Goal: Contribute content: Add original content to the website for others to see

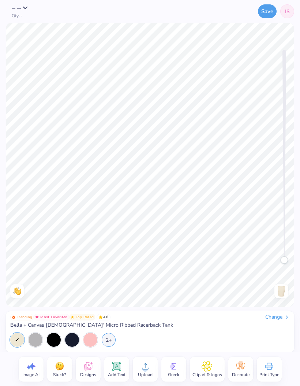
click at [289, 291] on div "Back" at bounding box center [281, 291] width 17 height 14
click at [289, 296] on div "Front" at bounding box center [281, 291] width 17 height 14
click at [279, 295] on img at bounding box center [282, 291] width 12 height 12
click at [286, 290] on img at bounding box center [282, 291] width 12 height 12
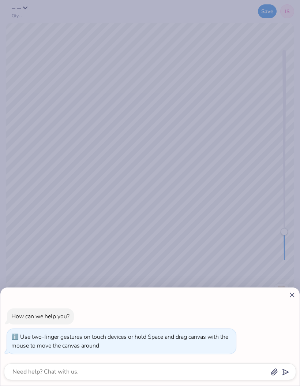
click at [150, 122] on div "How can we help you? Use two-finger gestures on touch devices or hold Space and…" at bounding box center [150, 193] width 300 height 386
type textarea "x"
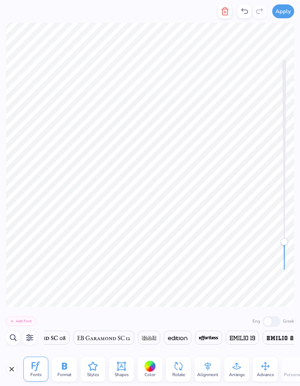
scroll to position [0, 0]
type textarea "P"
type textarea "Her Campus San Bernardino"
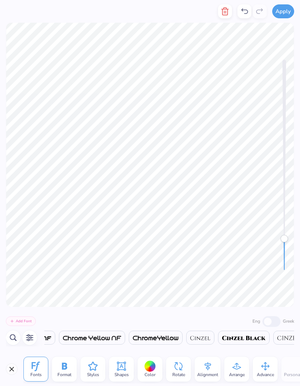
type textarea "Paws 4 a"
type textarea "T"
type textarea "V"
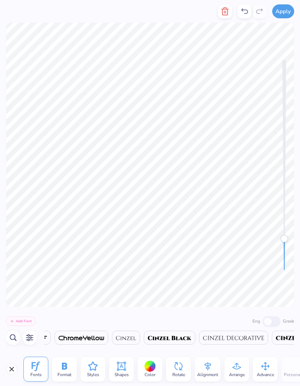
scroll to position [0, 1]
type textarea "A CAUSE"
type textarea "P"
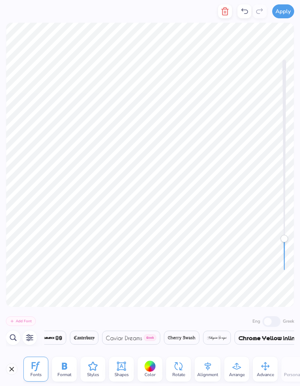
type textarea "PAWS 4"
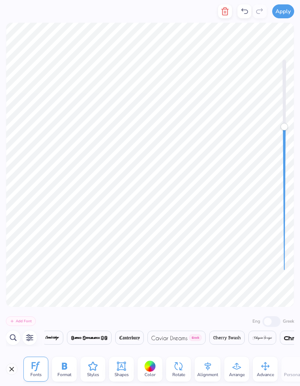
scroll to position [0, 2527]
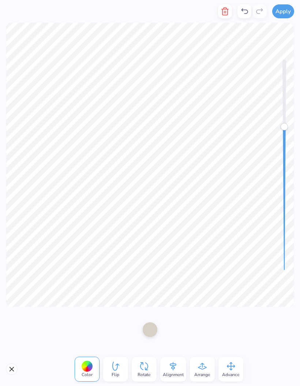
click at [248, 11] on icon at bounding box center [244, 11] width 9 height 9
click at [248, 10] on icon at bounding box center [245, 10] width 7 height 5
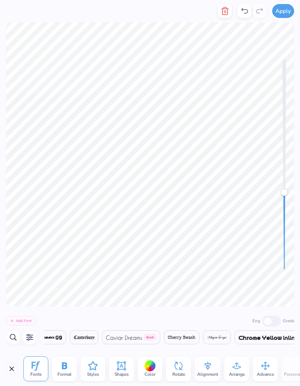
click at [245, 9] on icon at bounding box center [244, 11] width 9 height 9
click at [246, 10] on icon at bounding box center [244, 11] width 9 height 9
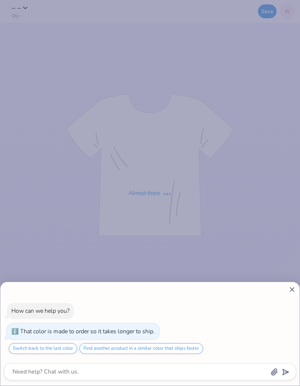
click at [131, 255] on div "How can we help you? That color is made to order so it takes longer to ship. Sw…" at bounding box center [150, 193] width 300 height 386
type textarea "x"
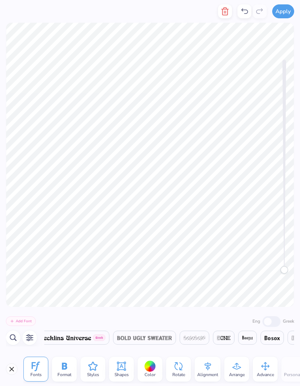
scroll to position [0, 0]
type textarea "HCSB"
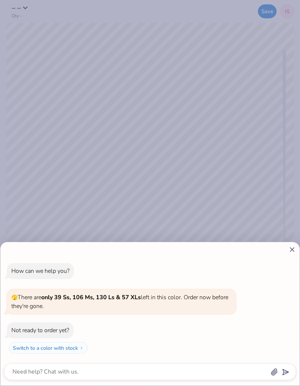
click at [243, 153] on div "How can we help you? 🫣 There are only 39 Ss, 106 Ms, 130 Ls & 57 XLs left in th…" at bounding box center [150, 193] width 300 height 386
type textarea "x"
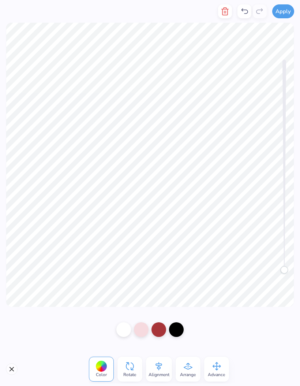
click at [247, 11] on icon at bounding box center [244, 11] width 9 height 9
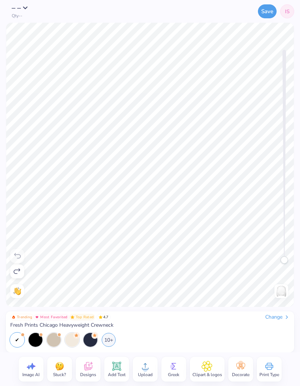
scroll to position [0, 0]
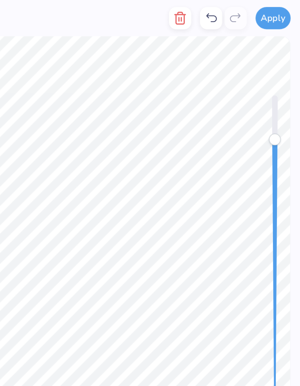
click at [281, 87] on div "Accessibility label" at bounding box center [284, 86] width 7 height 7
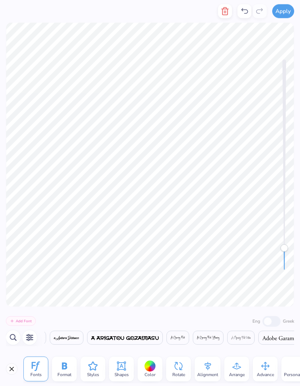
scroll to position [0, 0]
type textarea "B"
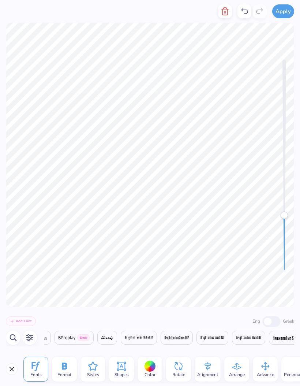
click at [244, 13] on icon at bounding box center [244, 11] width 9 height 9
click at [253, 8] on div at bounding box center [252, 11] width 29 height 14
click at [241, 9] on icon at bounding box center [244, 11] width 9 height 9
click at [245, 11] on icon at bounding box center [244, 11] width 9 height 9
click at [247, 12] on icon at bounding box center [244, 11] width 9 height 9
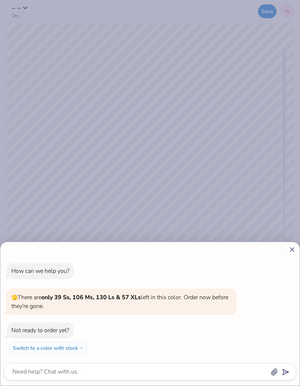
click at [231, 35] on div "How can we help you? 🫣 There are only 39 Ss, 106 Ms, 130 Ls & 57 XLs left in th…" at bounding box center [150, 193] width 300 height 386
type textarea "x"
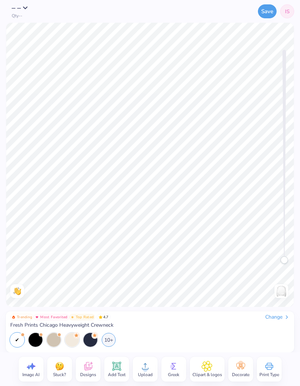
click at [231, 329] on div "Trending Most Favorited Top Rated 4.7 Change Fresh Prints Chicago Heavyweight C…" at bounding box center [150, 330] width 280 height 33
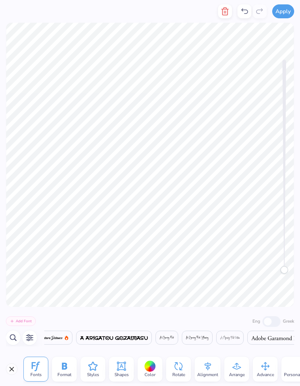
scroll to position [0, 0]
type textarea "B"
type textarea "Paws for a CAUSE"
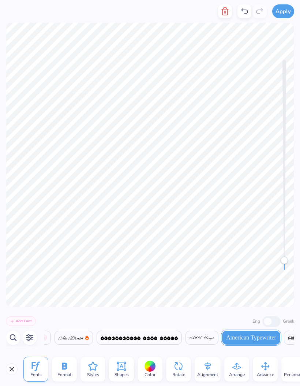
scroll to position [0, 2]
type textarea "Paws for A CAUSE"
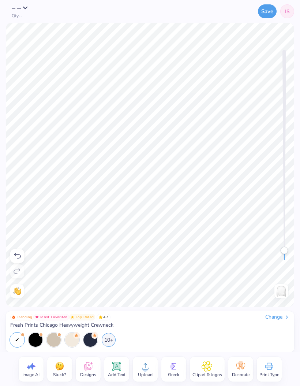
click at [115, 335] on div "10+" at bounding box center [150, 340] width 280 height 14
click at [112, 341] on div "10+" at bounding box center [109, 340] width 14 height 14
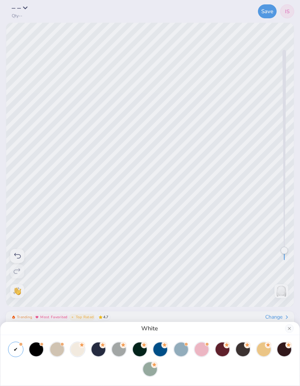
click at [201, 349] on div at bounding box center [202, 349] width 14 height 14
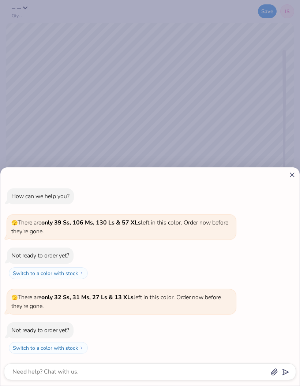
click at [291, 184] on div "How can we help you? 🫣 There are only 39 Ss, 106 Ms, 130 Ls & 57 XLs left in th…" at bounding box center [150, 270] width 292 height 177
click at [299, 172] on div "How can we help you? 🫣 There are only 39 Ss, 106 Ms, 130 Ls & 57 XLs left in th…" at bounding box center [149, 276] width 299 height 218
click at [296, 170] on div "How can we help you? 🫣 There are only 39 Ss, 106 Ms, 130 Ls & 57 XLs left in th…" at bounding box center [149, 276] width 299 height 218
click at [290, 173] on icon at bounding box center [292, 175] width 8 height 8
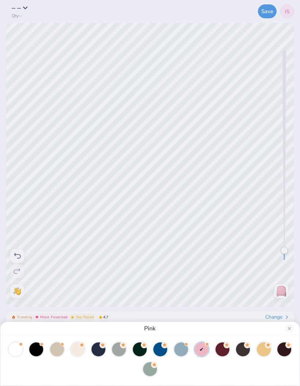
click at [229, 347] on icon at bounding box center [227, 344] width 7 height 7
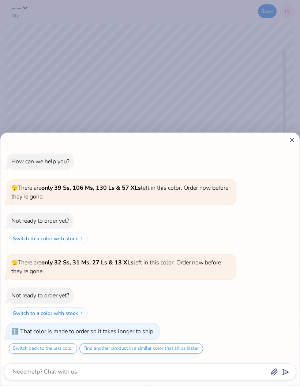
click at [295, 143] on icon at bounding box center [292, 140] width 8 height 8
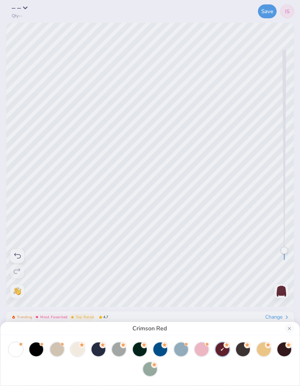
click at [225, 3] on div "Crimson Red" at bounding box center [150, 193] width 300 height 386
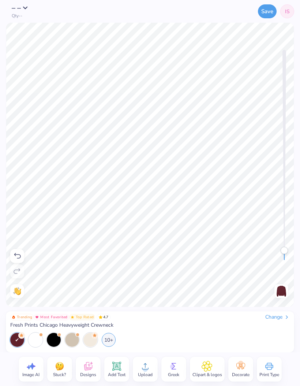
click at [105, 342] on div "10+" at bounding box center [109, 340] width 14 height 14
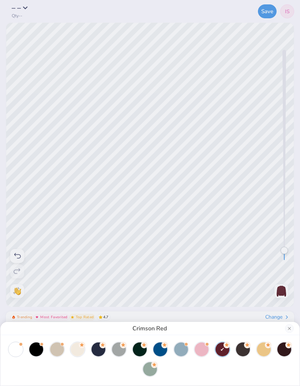
click at [202, 349] on div at bounding box center [202, 349] width 14 height 14
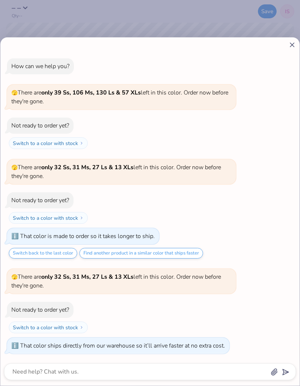
click at [265, 19] on div "How can we help you? 🫣 There are only 39 Ss, 106 Ms, 130 Ls & 57 XLs left in th…" at bounding box center [150, 193] width 300 height 386
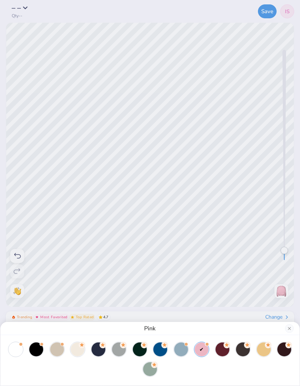
click at [212, 72] on div "Pink" at bounding box center [150, 193] width 300 height 386
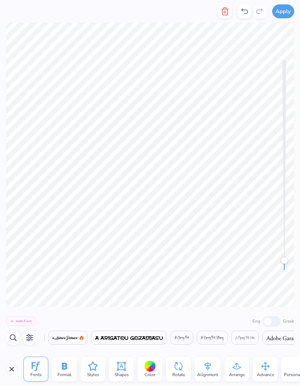
scroll to position [0, 85]
click at [71, 370] on div "Format" at bounding box center [64, 368] width 25 height 25
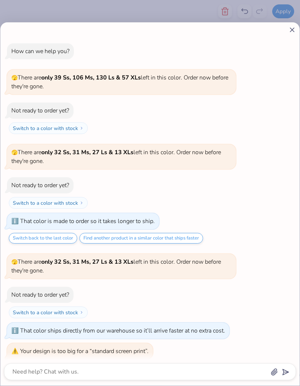
scroll to position [-1, 0]
click at [245, 16] on div "How can we help you? 🫣 There are only 39 Ss, 106 Ms, 130 Ls & 57 XLs left in th…" at bounding box center [150, 193] width 300 height 386
type textarea "x"
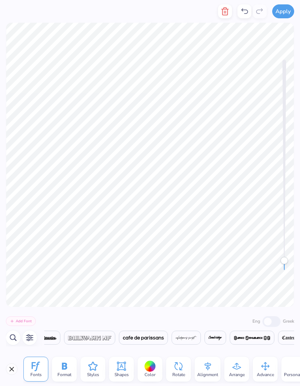
scroll to position [0, 1]
type textarea "HCSB"
type textarea "K"
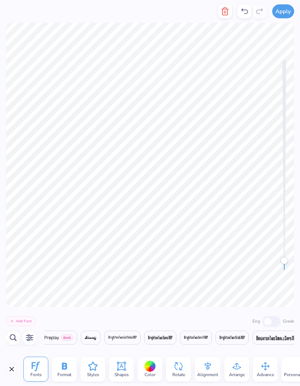
type textarea "V"
type textarea "Volunteer"
click at [287, 131] on div "Accessibility label" at bounding box center [284, 130] width 7 height 7
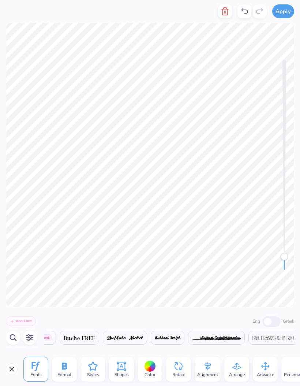
click at [244, 11] on icon at bounding box center [244, 11] width 9 height 9
click at [247, 7] on icon at bounding box center [244, 11] width 9 height 9
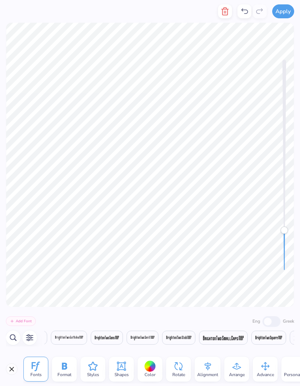
scroll to position [0, 1]
type textarea "Volunteer"
type textarea "Her Campus [GEOGRAPHIC_DATA]"
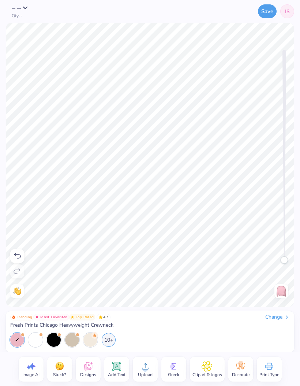
click at [269, 12] on button "Save" at bounding box center [267, 11] width 19 height 14
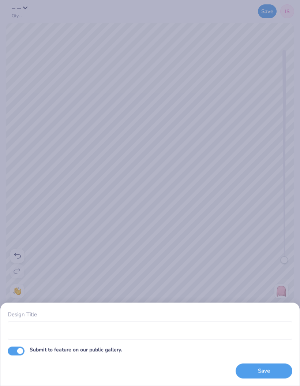
click at [275, 372] on button "Save" at bounding box center [264, 370] width 57 height 15
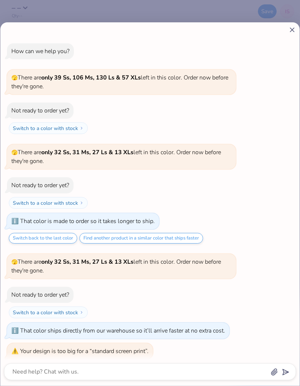
scroll to position [0, 0]
click at [216, 10] on div "How can we help you? 🫣 There are only 39 Ss, 106 Ms, 130 Ls & 57 XLs left in th…" at bounding box center [150, 193] width 300 height 386
type textarea "x"
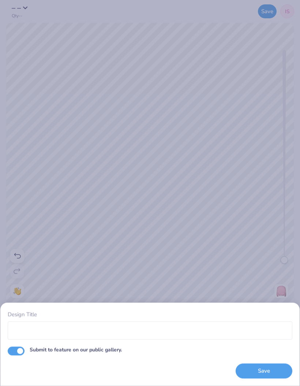
click at [164, 203] on div "Design Title Submit to feature on our public gallery. Save" at bounding box center [150, 193] width 300 height 386
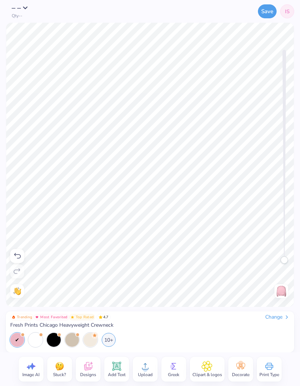
click at [268, 11] on button "Save" at bounding box center [267, 11] width 19 height 14
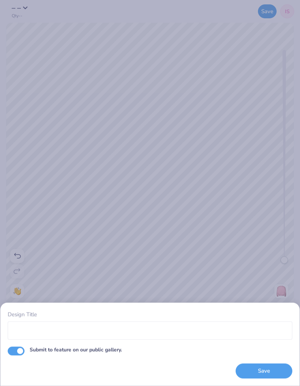
click at [59, 319] on div "Design Title" at bounding box center [150, 325] width 285 height 30
click at [46, 325] on input "Design Title" at bounding box center [150, 330] width 285 height 18
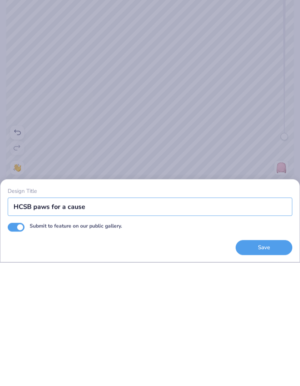
type input "HCSB paws for a cause"
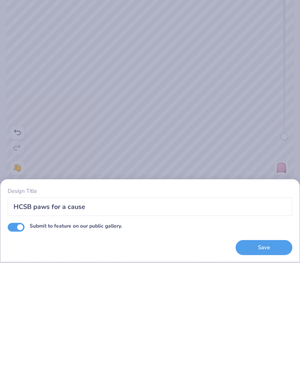
click at [282, 363] on button "Save" at bounding box center [264, 370] width 57 height 15
click at [270, 363] on div "Save" at bounding box center [264, 370] width 57 height 15
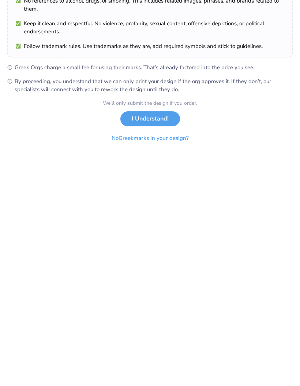
click at [151, 243] on div "Greek Marks Found Great news! We're licensed with over 140 Greek Orgs. 🥳 Her Ca…" at bounding box center [150, 193] width 300 height 386
click at [157, 240] on div "Greek Marks Found Great news! We're licensed with over 140 Greek Orgs. 🥳 Her Ca…" at bounding box center [150, 193] width 300 height 386
click at [156, 237] on div "Greek Marks Found Great news! We're licensed with over 140 Greek Orgs. 🥳 Her Ca…" at bounding box center [150, 193] width 300 height 386
click at [152, 237] on div "Greek Marks Found Great news! We're licensed with over 140 Greek Orgs. 🥳 Her Ca…" at bounding box center [150, 193] width 300 height 386
click at [152, 238] on div "Greek Marks Found Great news! We're licensed with over 140 Greek Orgs. 🥳 Her Ca…" at bounding box center [150, 193] width 300 height 386
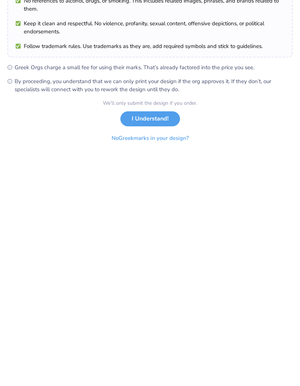
click at [155, 187] on ul "Greek Orgs charge a small fee for using their marks. That’s already factored in…" at bounding box center [149, 202] width 285 height 30
click at [176, 187] on ul "Greek Orgs charge a small fee for using their marks. That’s already factored in…" at bounding box center [149, 202] width 285 height 30
click at [157, 232] on div "Greek Marks Found Great news! We're licensed with over 140 Greek Orgs. 🥳 Her Ca…" at bounding box center [150, 193] width 300 height 386
click at [148, 241] on div "Greek Marks Found Great news! We're licensed with over 140 Greek Orgs. 🥳 Her Ca…" at bounding box center [150, 193] width 300 height 386
click at [154, 229] on div "Greek Marks Found Great news! We're licensed with over 140 Greek Orgs. 🥳 Her Ca…" at bounding box center [150, 193] width 300 height 386
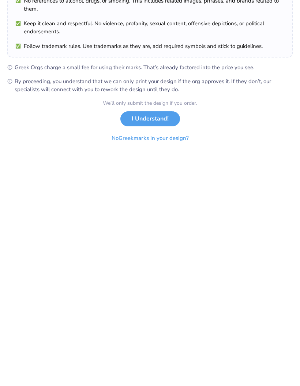
click at [149, 238] on div "Greek Marks Found Great news! We're licensed with over 140 Greek Orgs. 🥳 Her Ca…" at bounding box center [150, 193] width 300 height 386
click at [164, 201] on span "By proceeding, you understand that we can only print your design if the org app…" at bounding box center [154, 209] width 278 height 16
click at [202, 187] on span "Greek Orgs charge a small fee for using their marks. That’s already factored in…" at bounding box center [154, 191] width 278 height 8
click at [189, 187] on ul "Greek Orgs charge a small fee for using their marks. That’s already factored in…" at bounding box center [149, 202] width 285 height 30
click at [153, 187] on ul "Greek Orgs charge a small fee for using their marks. That’s already factored in…" at bounding box center [149, 202] width 285 height 30
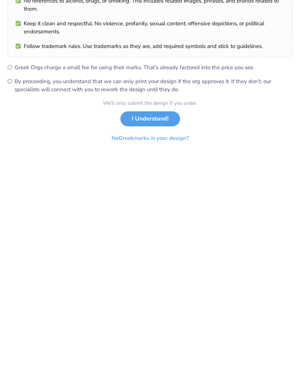
click at [160, 239] on div "Greek Marks Found Great news! We're licensed with over 140 Greek Orgs. 🥳 Her Ca…" at bounding box center [150, 193] width 300 height 386
click at [153, 250] on div "Greek Marks Found Great news! We're licensed with over 140 Greek Orgs. 🥳 Her Ca…" at bounding box center [150, 193] width 300 height 386
click at [158, 245] on div "Greek Marks Found Great news! We're licensed with over 140 Greek Orgs. 🥳 Her Ca…" at bounding box center [150, 193] width 300 height 386
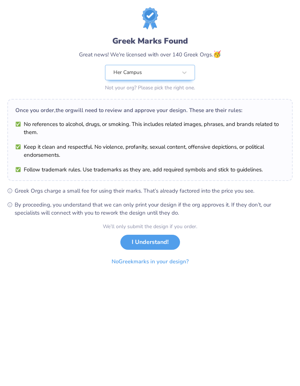
click at [162, 238] on button "I Understand!" at bounding box center [150, 242] width 60 height 15
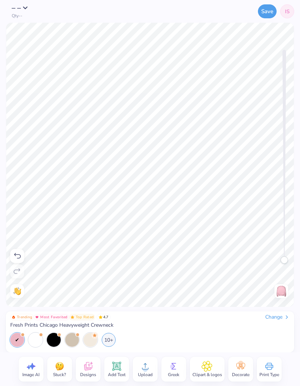
click at [268, 16] on button "Save" at bounding box center [267, 11] width 19 height 14
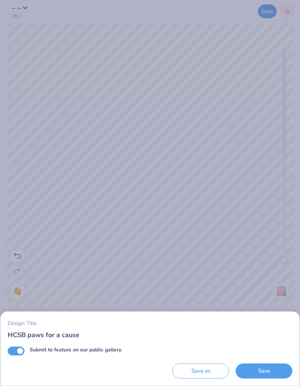
click at [278, 377] on button "Save" at bounding box center [264, 370] width 57 height 15
click at [261, 366] on div "Saving..." at bounding box center [264, 370] width 57 height 15
click at [256, 281] on div "Design Title HCSB paws for a cause Submit to feature on our public gallery. Sav…" at bounding box center [150, 193] width 300 height 386
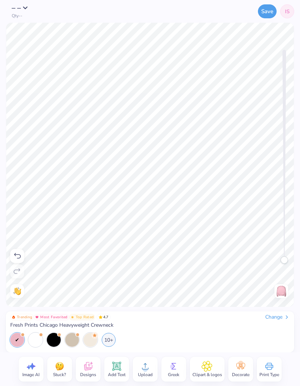
click at [269, 10] on button "Save" at bounding box center [267, 11] width 19 height 14
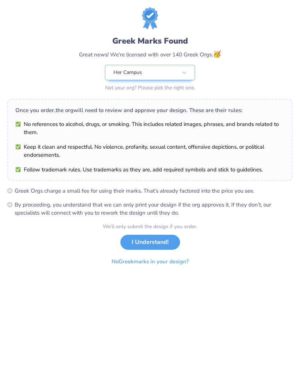
click at [168, 237] on button "I Understand!" at bounding box center [150, 242] width 60 height 15
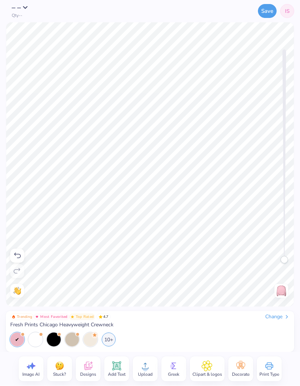
click at [12, 17] on span "Qty --" at bounding box center [17, 15] width 11 height 5
click at [15, 8] on span "– –" at bounding box center [17, 8] width 10 height 10
